Goal: Participate in discussion: Engage in conversation with other users on a specific topic

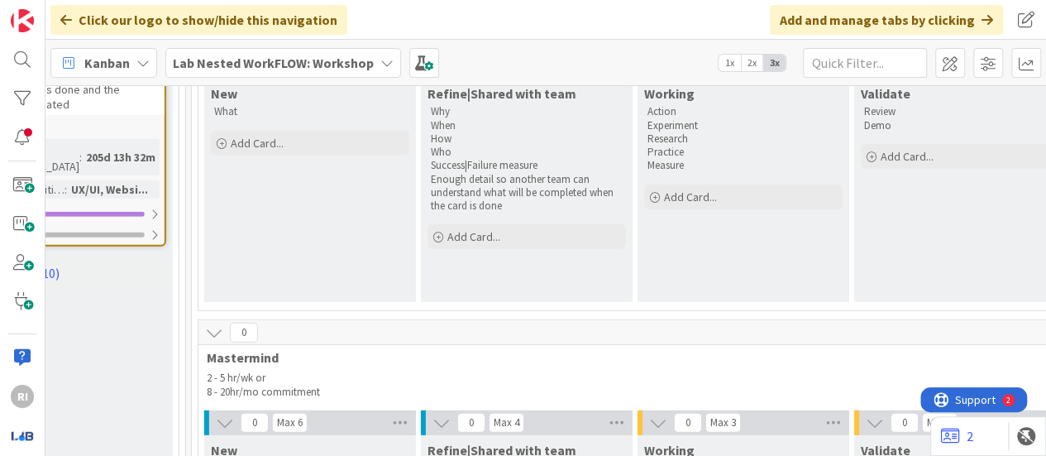
scroll to position [2303, 2499]
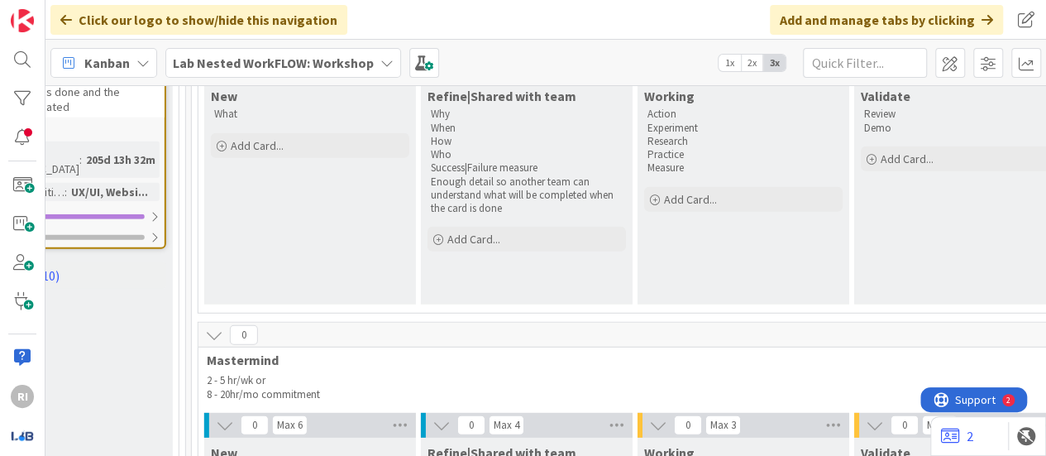
click at [377, 73] on div "Lab Nested WorkFLOW: Workshop" at bounding box center [283, 63] width 236 height 30
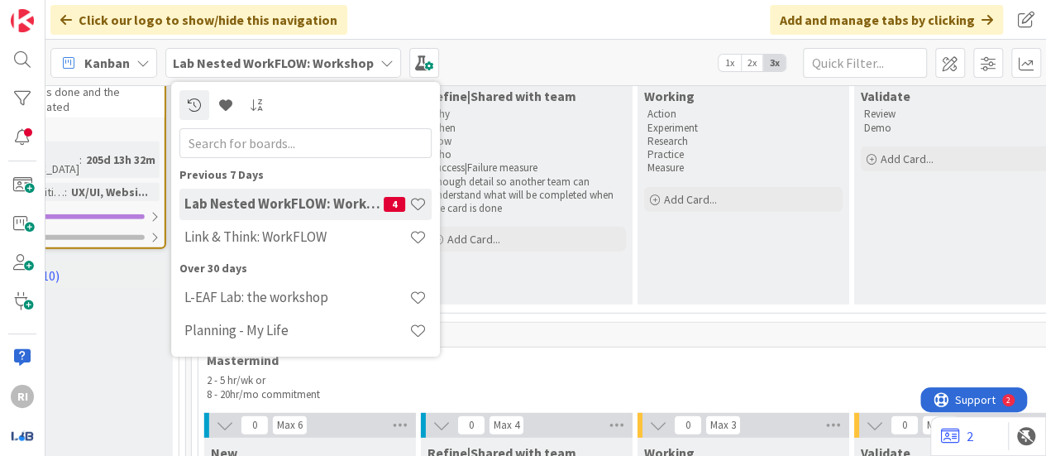
click at [284, 245] on h4 "Link & Think: WorkFLOW" at bounding box center [296, 236] width 225 height 17
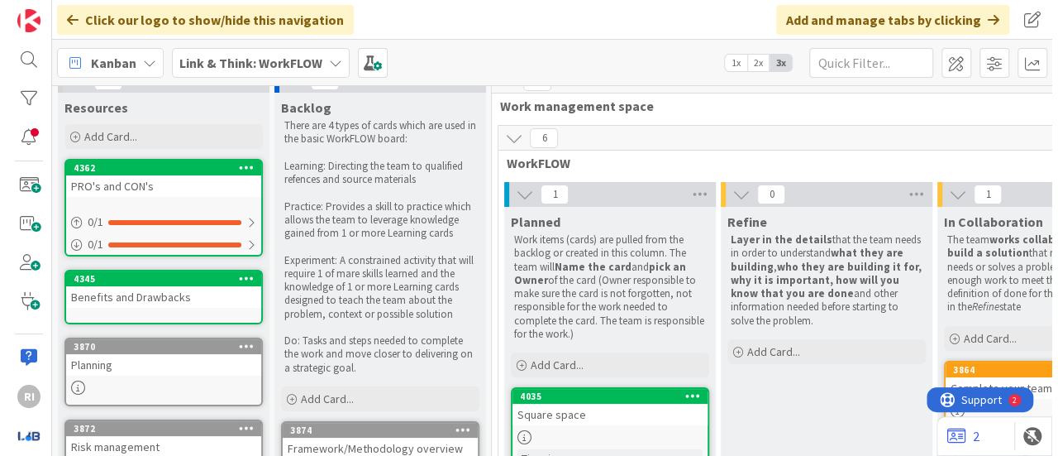
scroll to position [20, 0]
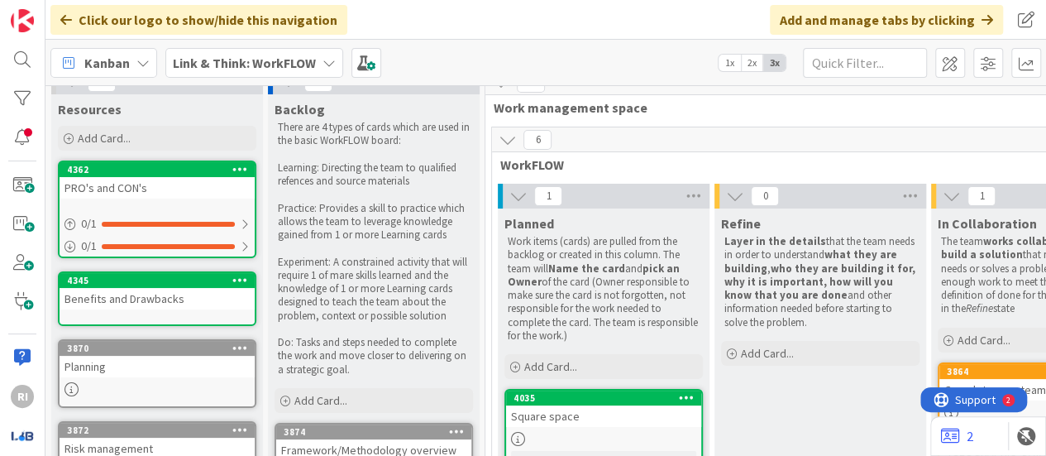
click at [225, 207] on link "4362 PRO's and CON's 0 / 1 0 / 1" at bounding box center [157, 209] width 198 height 98
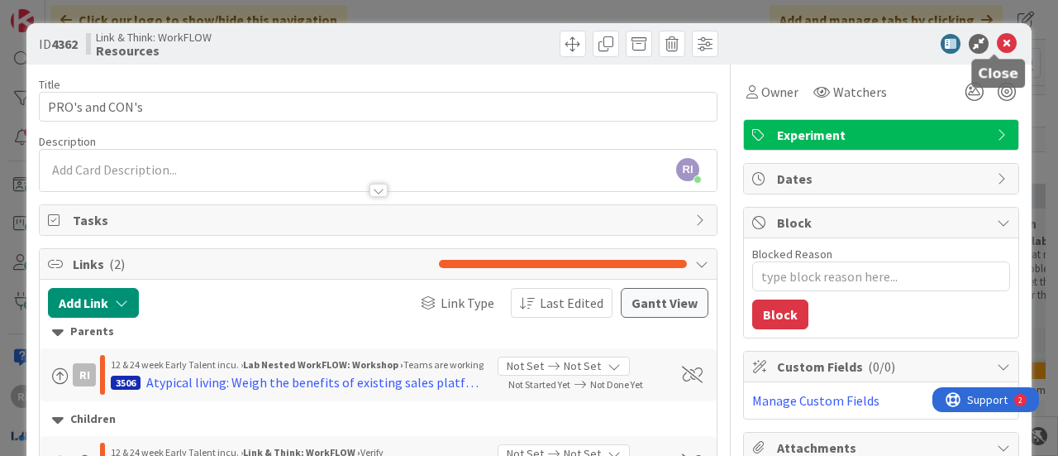
click at [997, 45] on icon at bounding box center [1007, 44] width 20 height 20
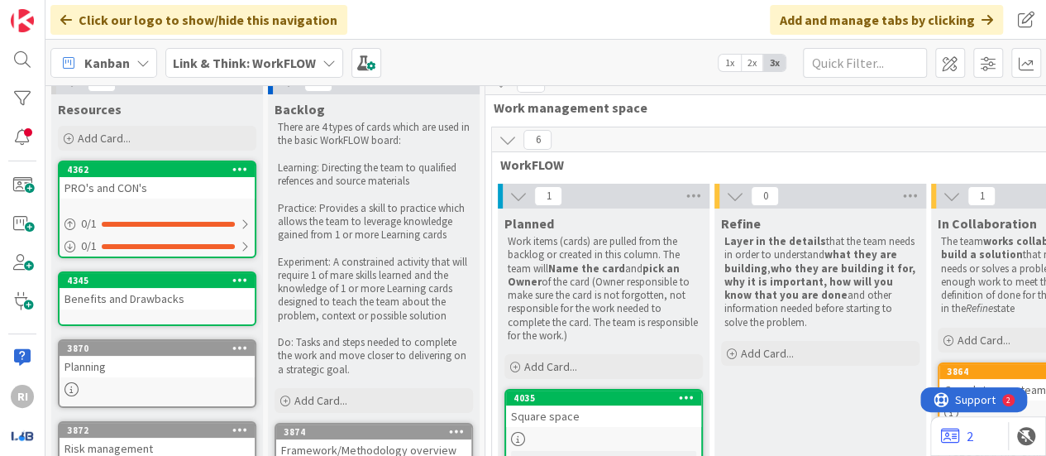
click at [204, 303] on div "Benefits and Drawbacks" at bounding box center [157, 298] width 195 height 21
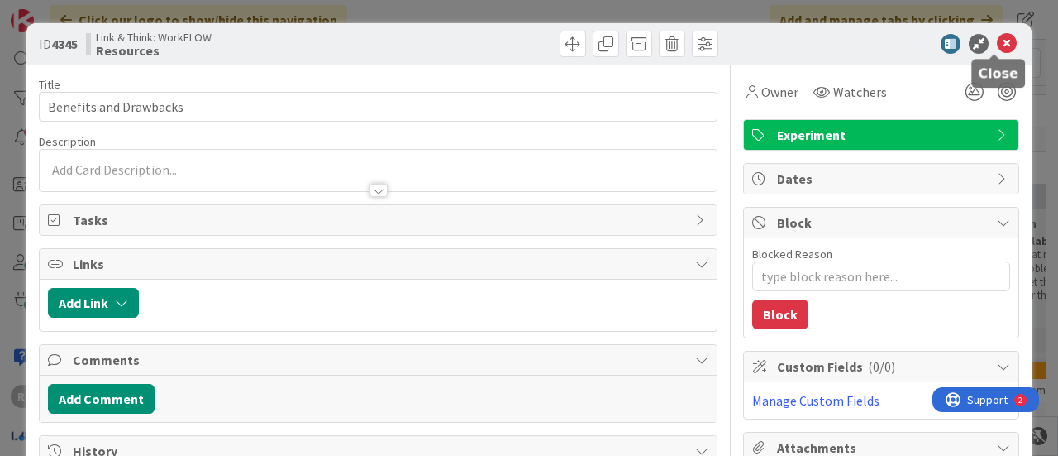
click at [997, 45] on icon at bounding box center [1007, 44] width 20 height 20
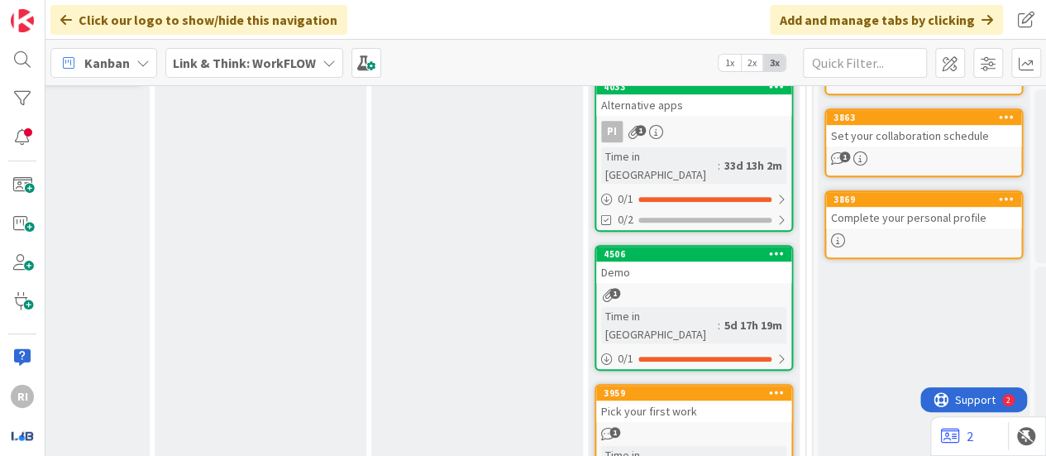
scroll to position [461, 560]
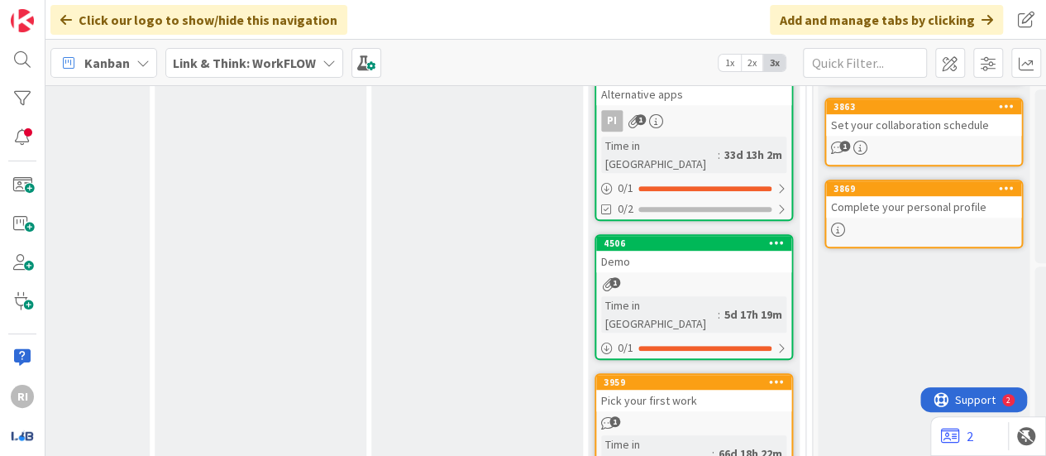
click at [674, 251] on div "Demo" at bounding box center [693, 261] width 195 height 21
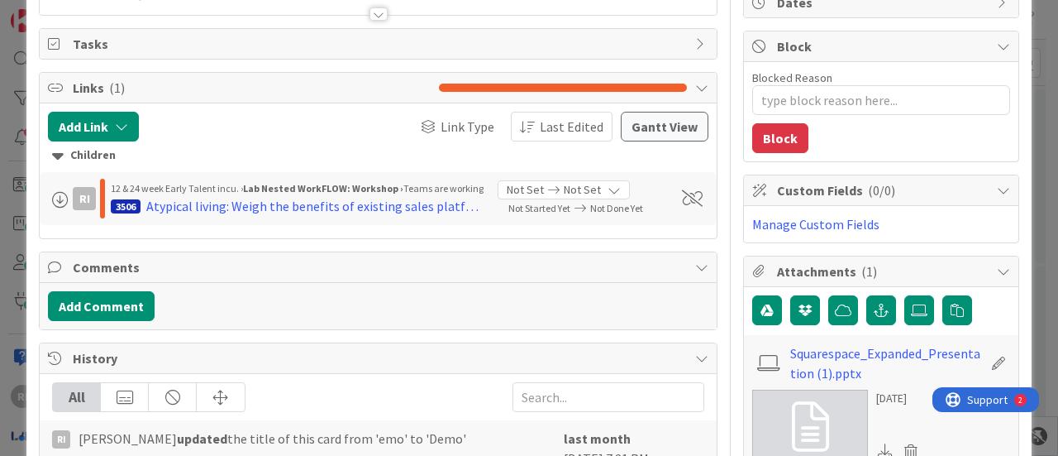
type textarea "x"
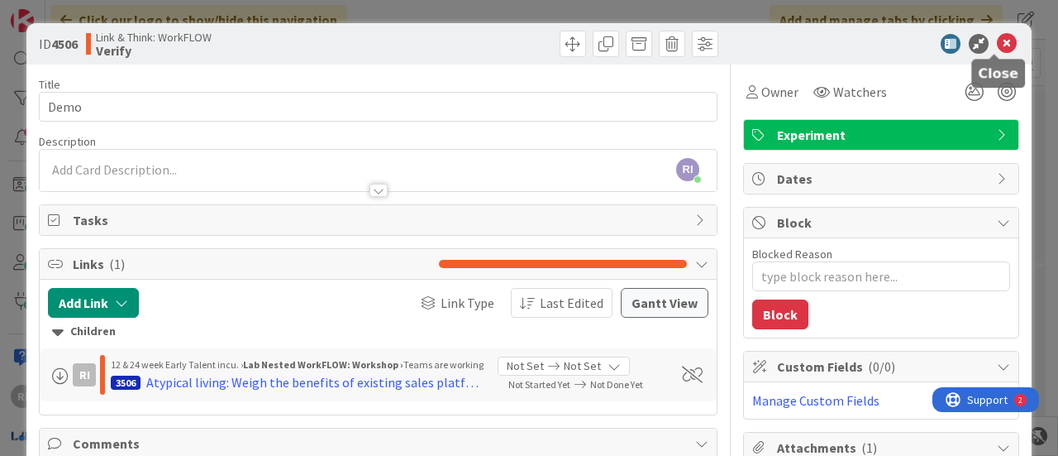
click at [1005, 40] on div at bounding box center [873, 44] width 293 height 20
click at [1003, 41] on icon at bounding box center [1007, 44] width 20 height 20
